Goal: Task Accomplishment & Management: Manage account settings

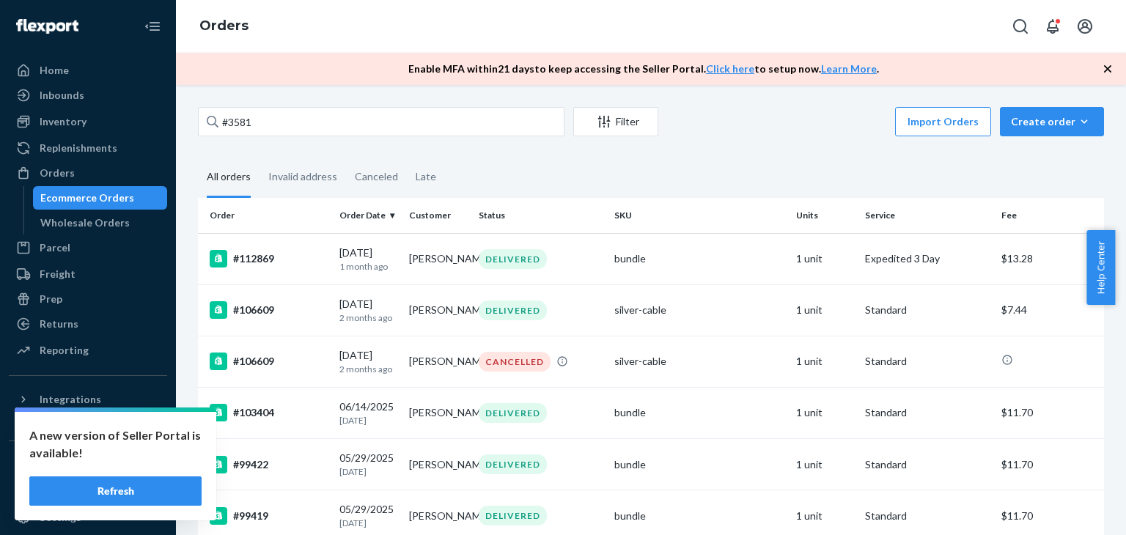
scroll to position [361, 0]
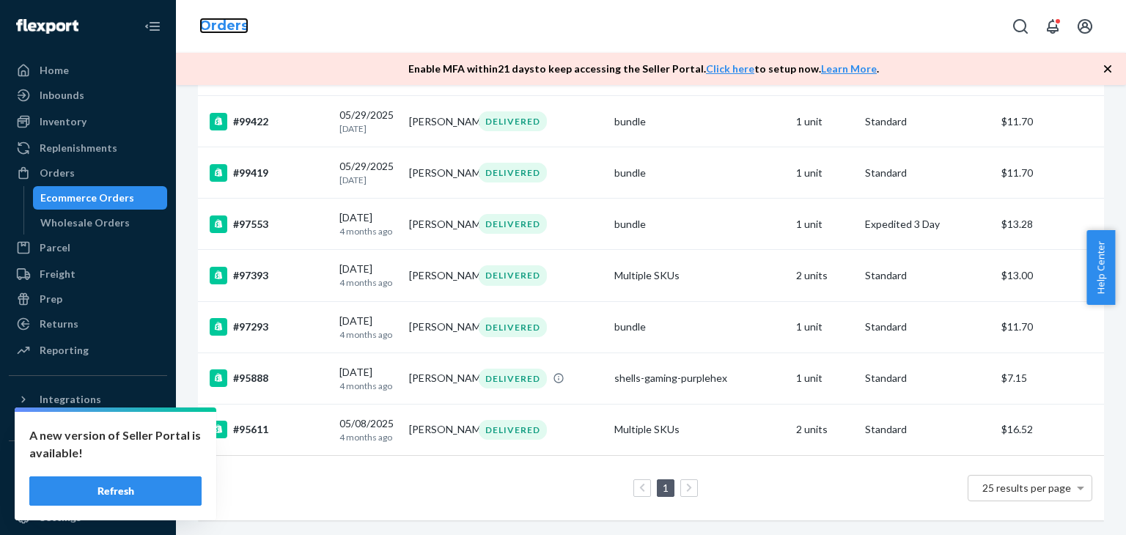
click at [216, 29] on link "Orders" at bounding box center [223, 26] width 49 height 16
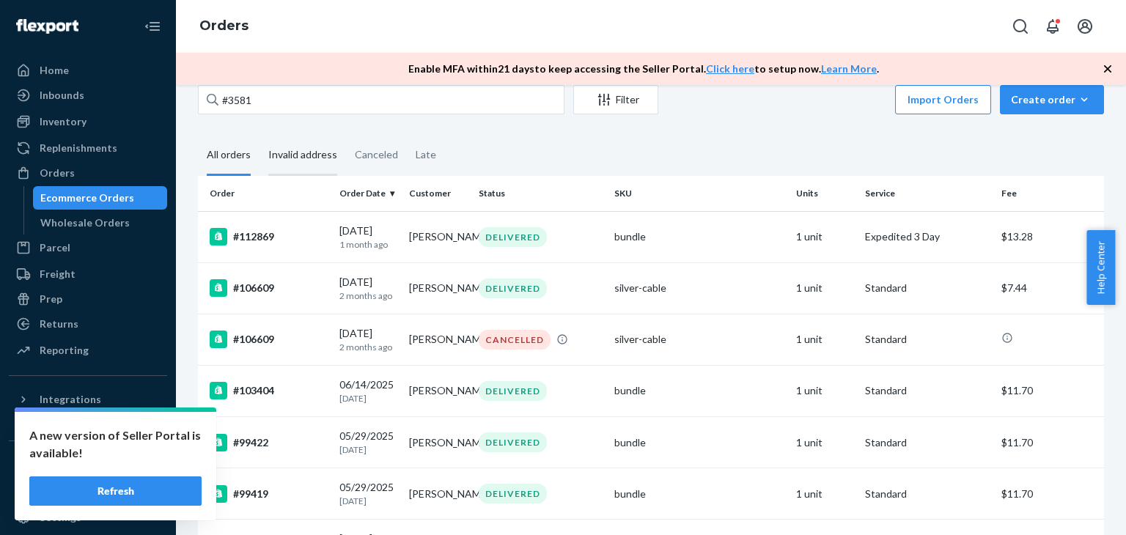
scroll to position [0, 0]
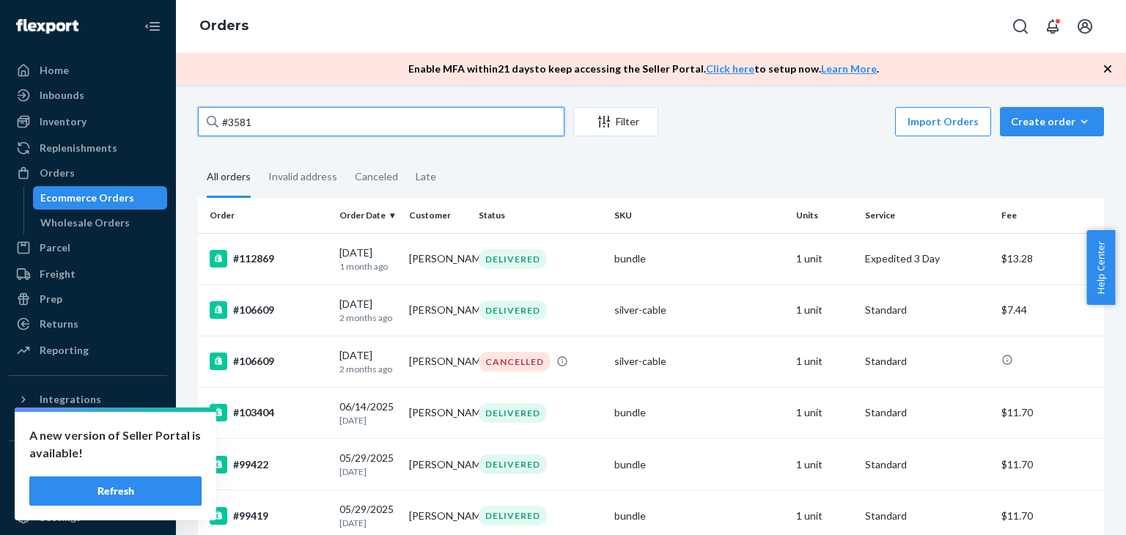
drag, startPoint x: 265, startPoint y: 122, endPoint x: 202, endPoint y: 122, distance: 63.1
click at [202, 122] on input "#3581" at bounding box center [381, 121] width 367 height 29
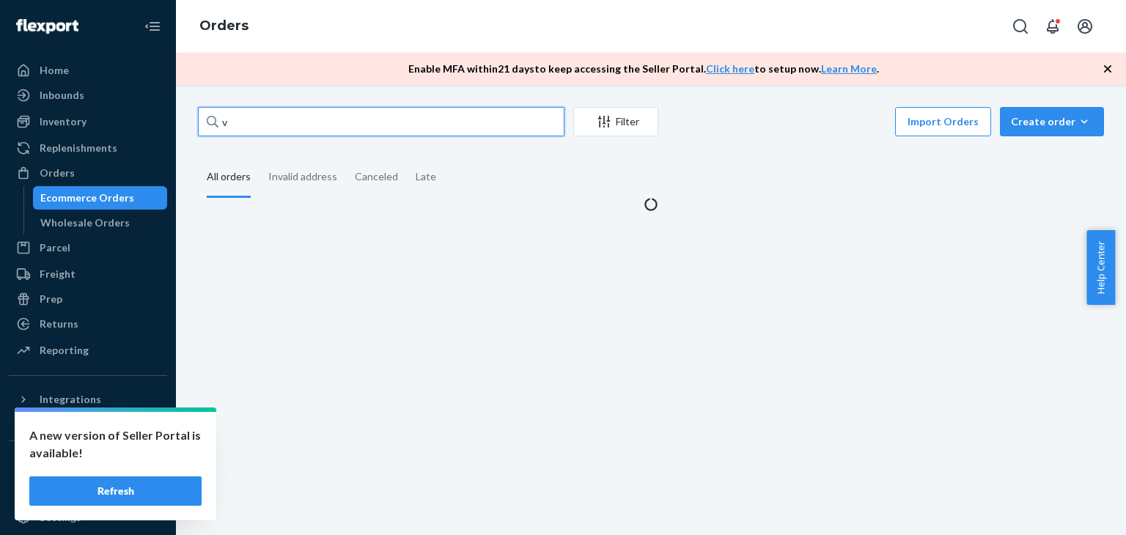
type input "v"
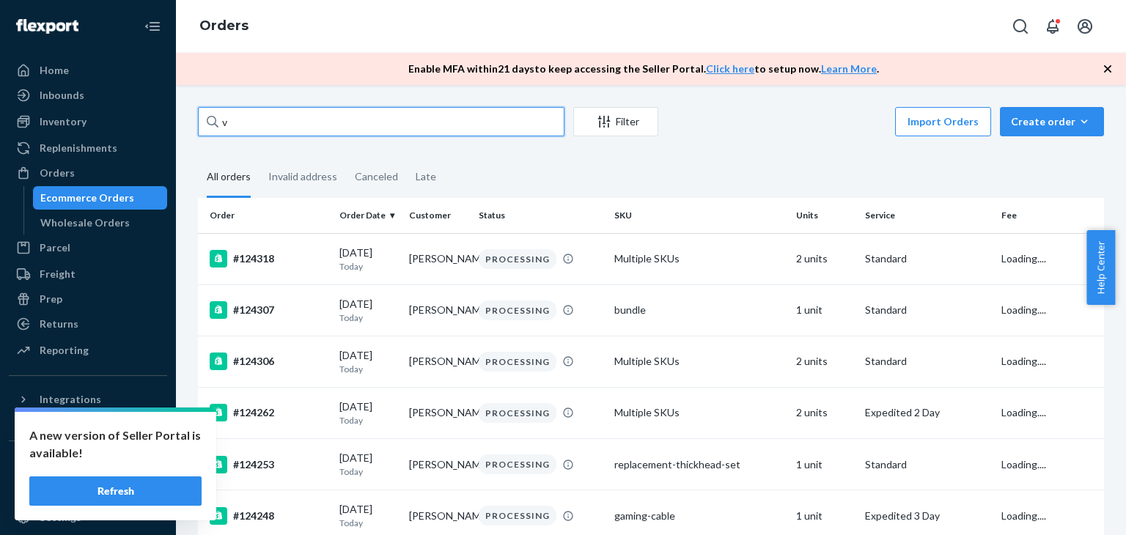
click at [237, 120] on input "v" at bounding box center [381, 121] width 367 height 29
paste input "124307"
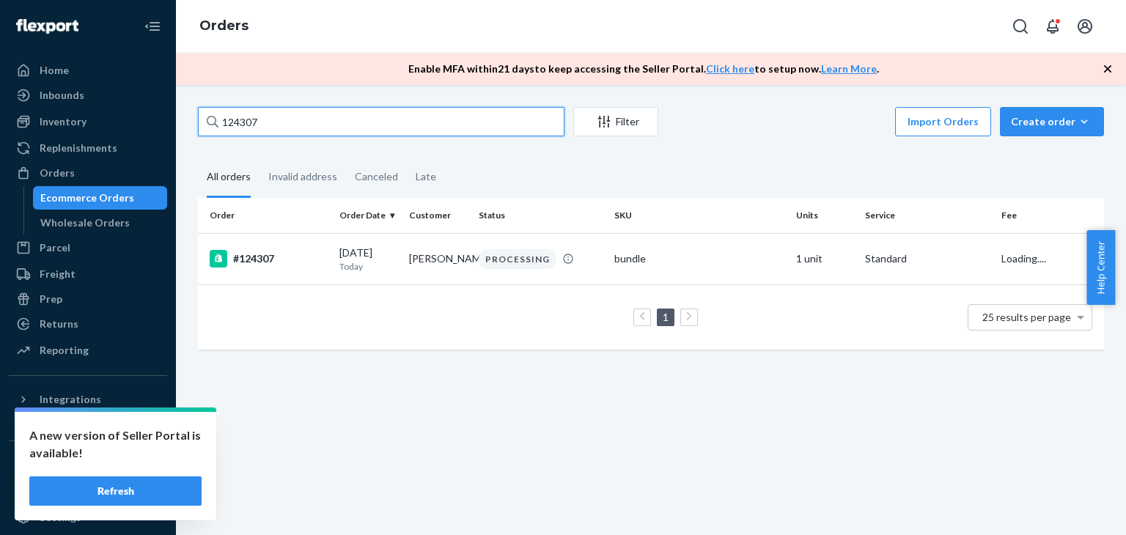
type input "124307"
click at [293, 266] on div "#124307" at bounding box center [269, 259] width 118 height 18
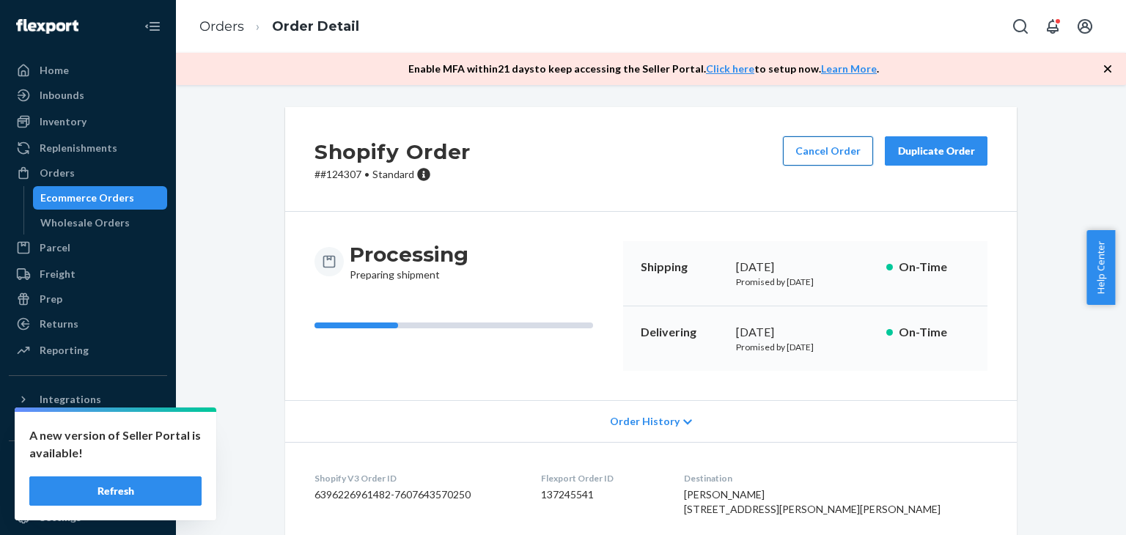
click at [806, 161] on button "Cancel Order" at bounding box center [828, 150] width 90 height 29
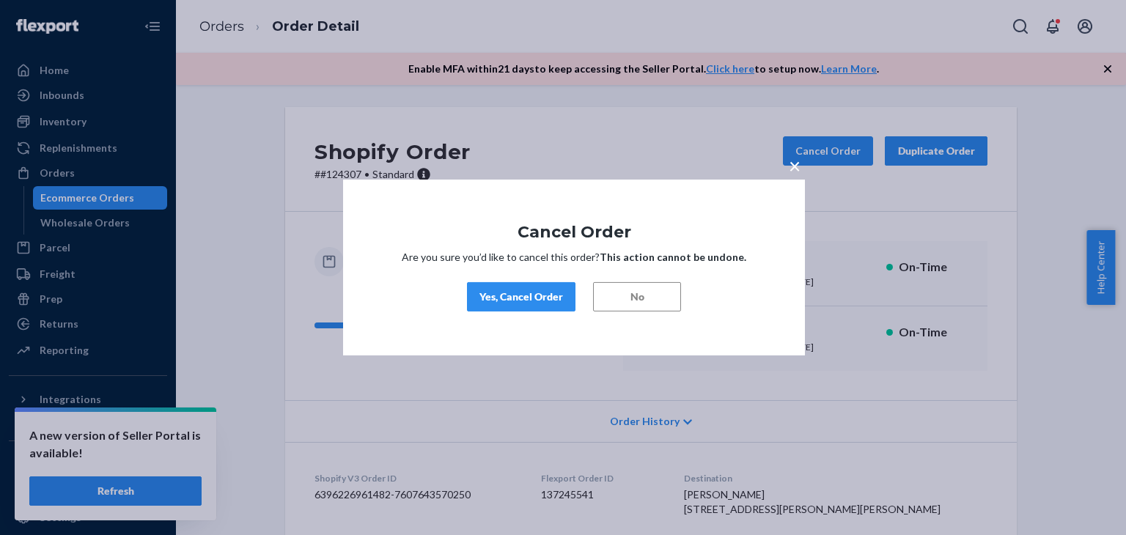
click at [528, 303] on div "Yes, Cancel Order" at bounding box center [522, 297] width 84 height 15
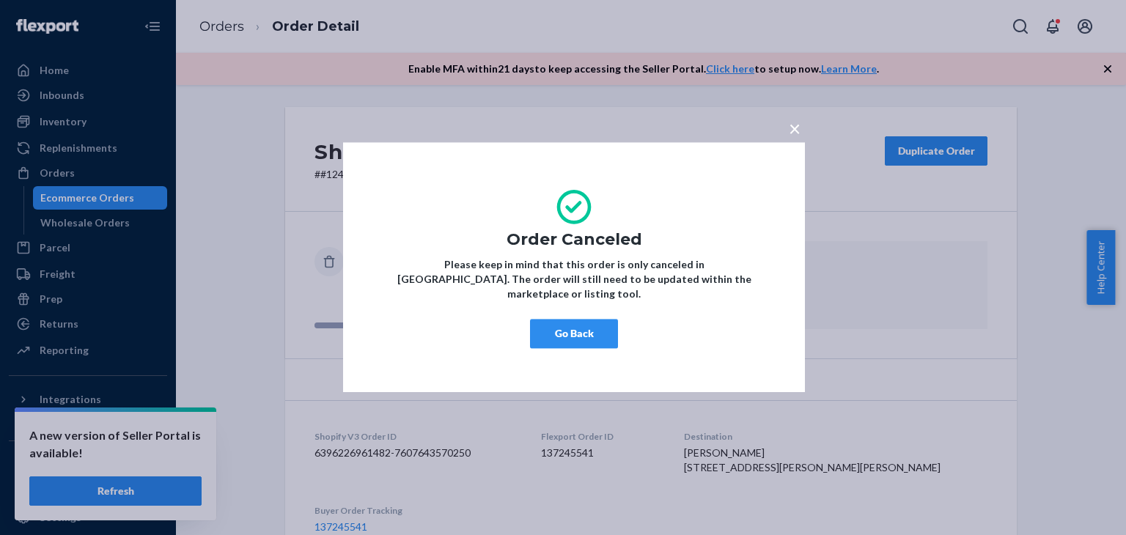
click at [597, 331] on button "Go Back" at bounding box center [574, 334] width 88 height 29
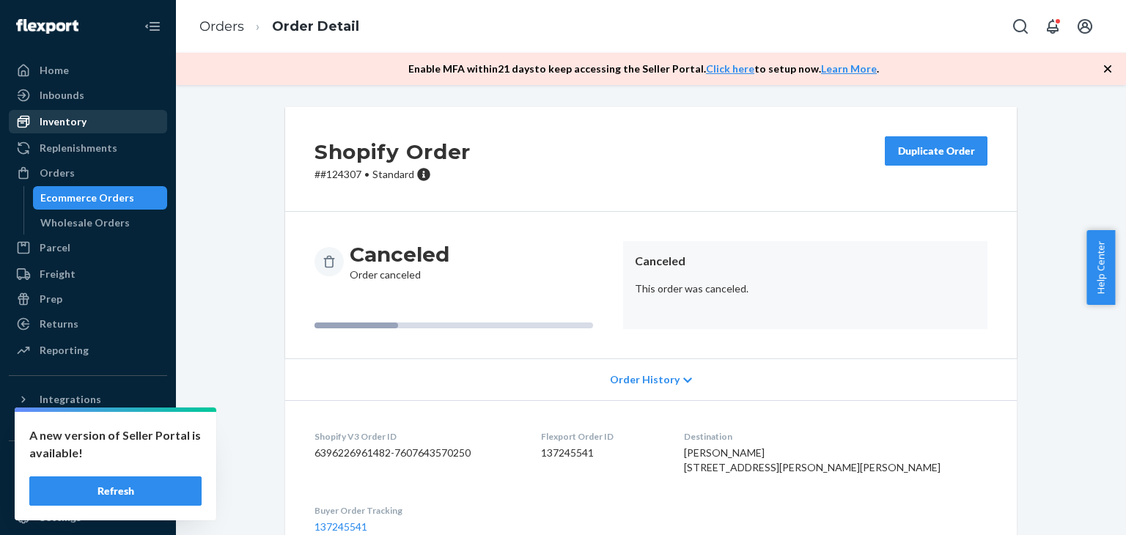
click at [73, 121] on div "Inventory" at bounding box center [63, 121] width 47 height 15
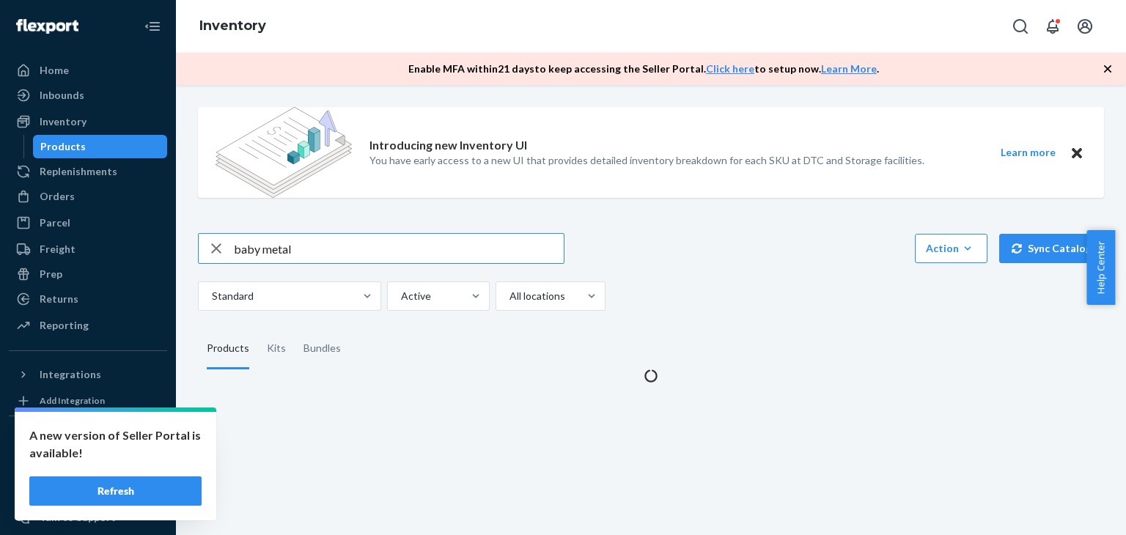
type input "baby metal"
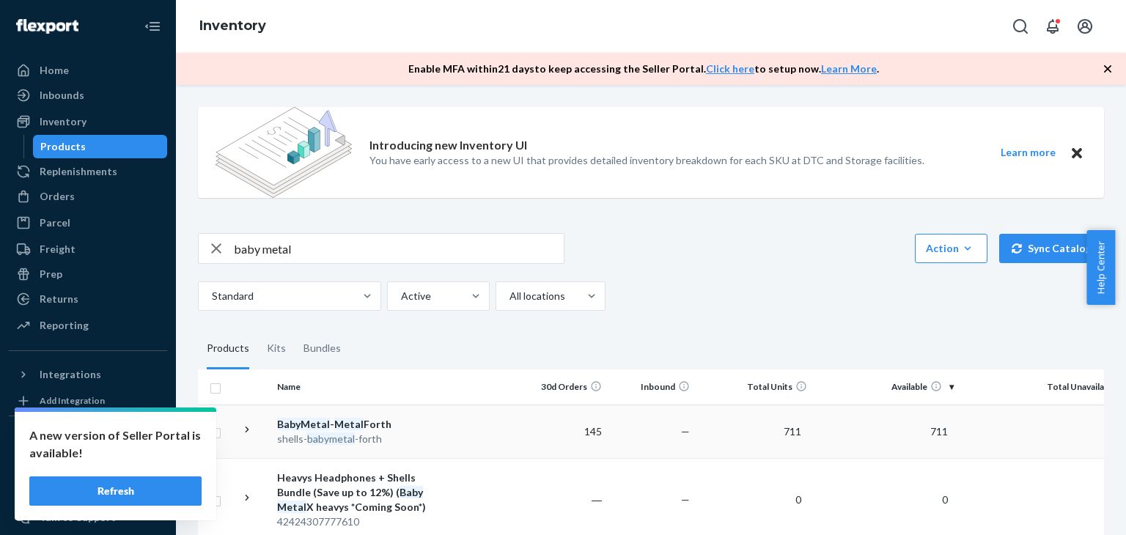
scroll to position [96, 0]
